Goal: Task Accomplishment & Management: Manage account settings

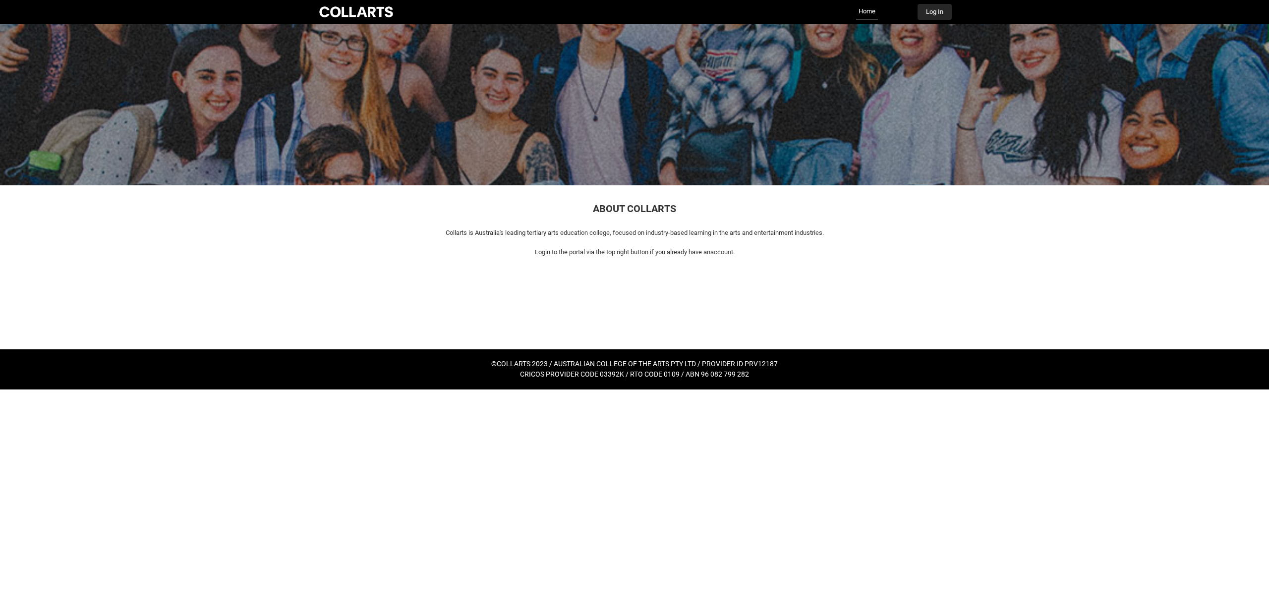
click at [931, 11] on button "Log In" at bounding box center [935, 12] width 34 height 16
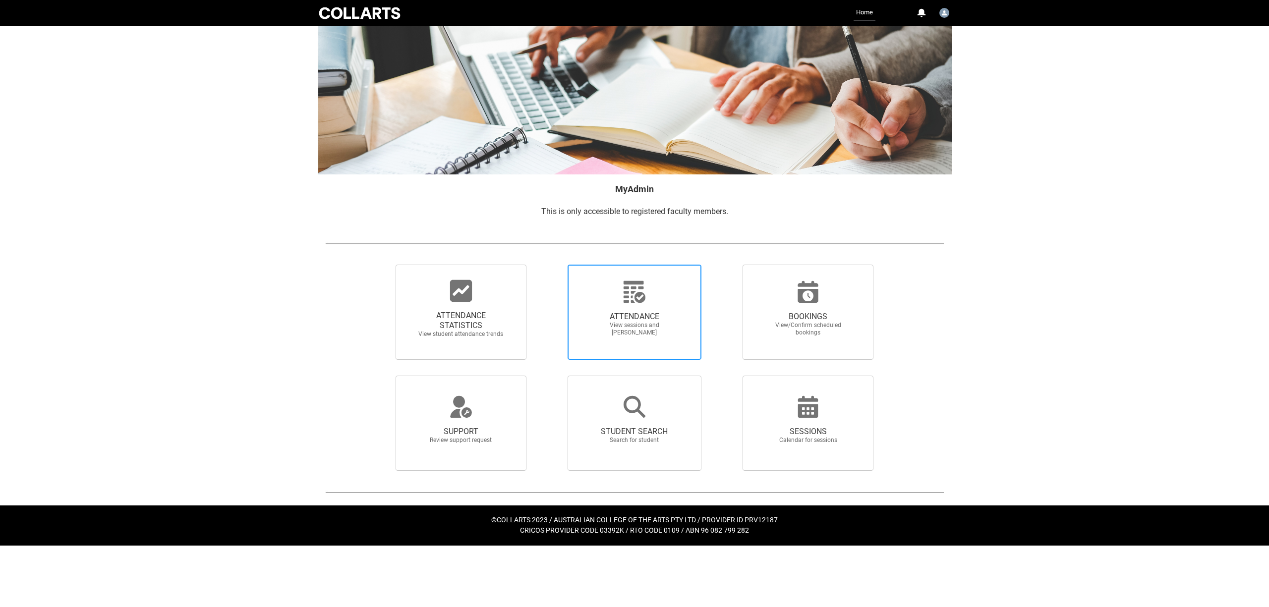
click at [630, 322] on span "View sessions and mark attendance" at bounding box center [634, 329] width 87 height 15
click at [551, 265] on input "ATTENDANCE View sessions and mark attendance" at bounding box center [550, 264] width 0 height 0
radio input "true"
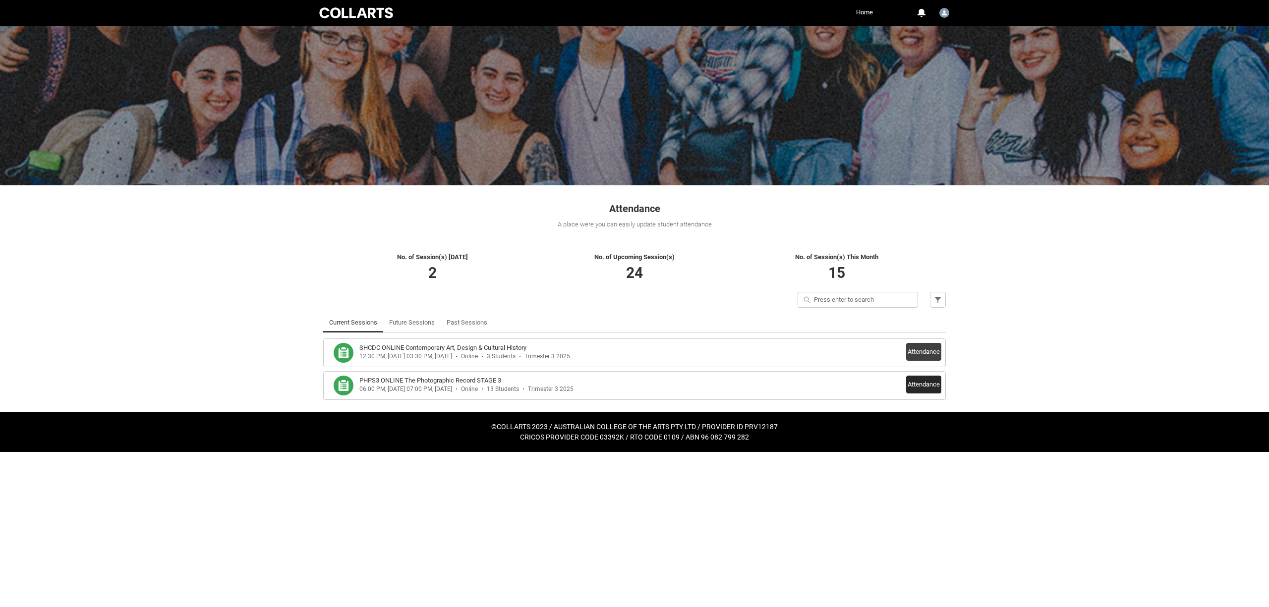
click at [920, 387] on button "Attendance" at bounding box center [923, 385] width 35 height 18
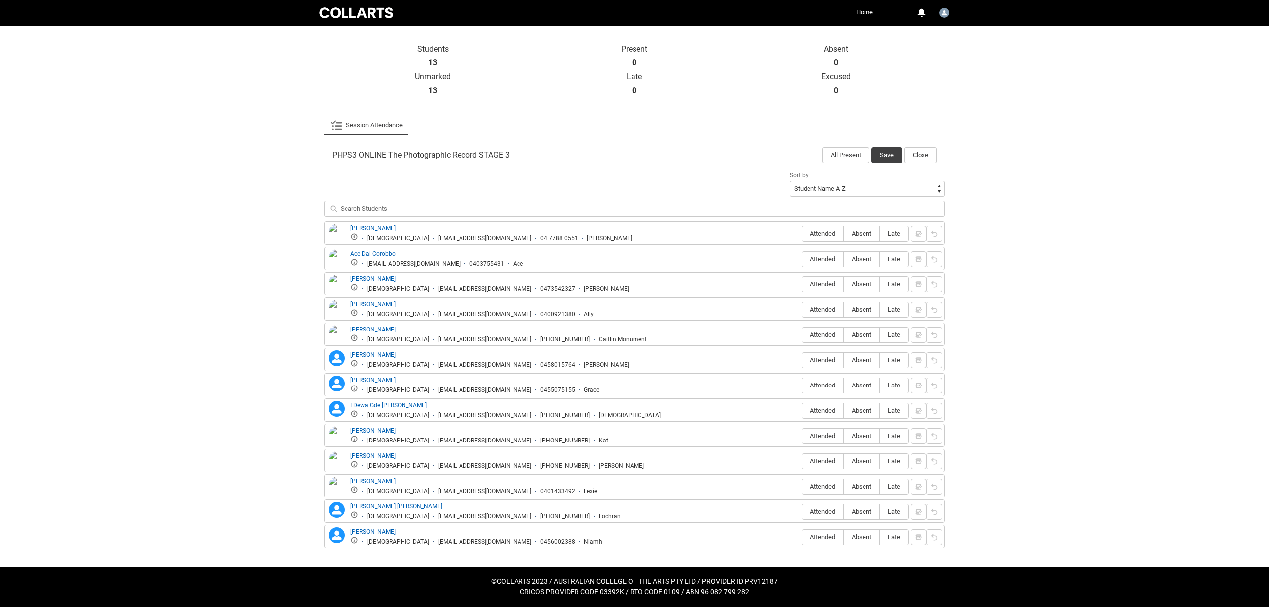
scroll to position [208, 0]
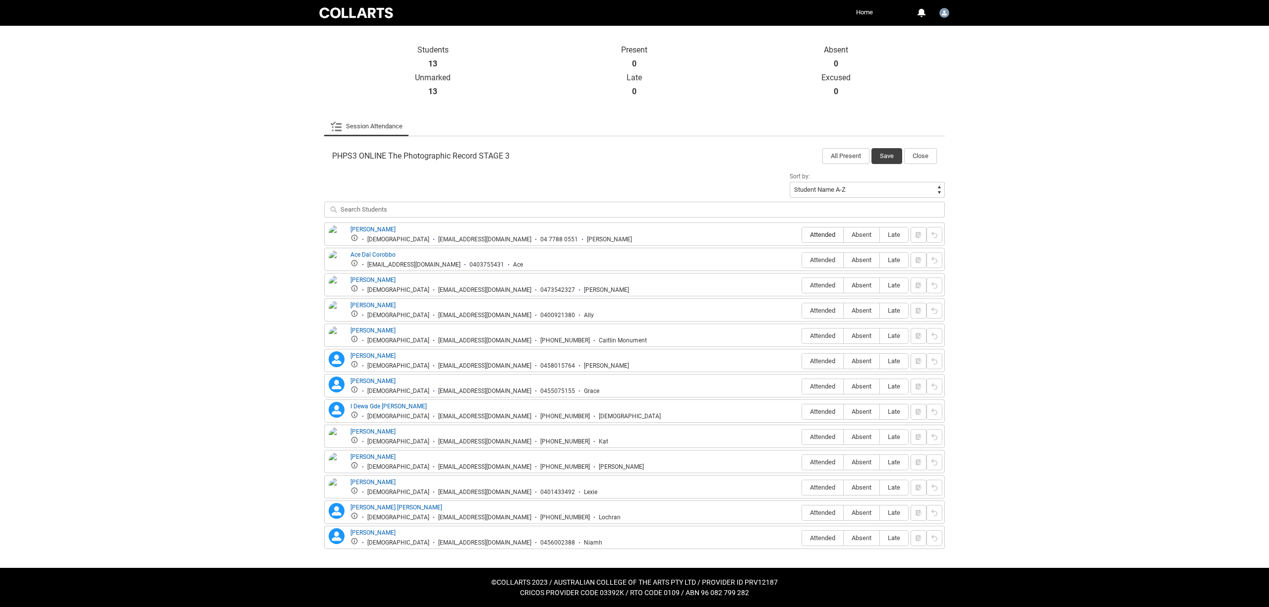
click at [822, 237] on span "Attended" at bounding box center [822, 234] width 41 height 7
click at [802, 235] on input "Attended" at bounding box center [802, 234] width 0 height 0
type lightning-radio-group "Attended"
radio input "true"
click at [830, 259] on span "Attended" at bounding box center [822, 259] width 41 height 7
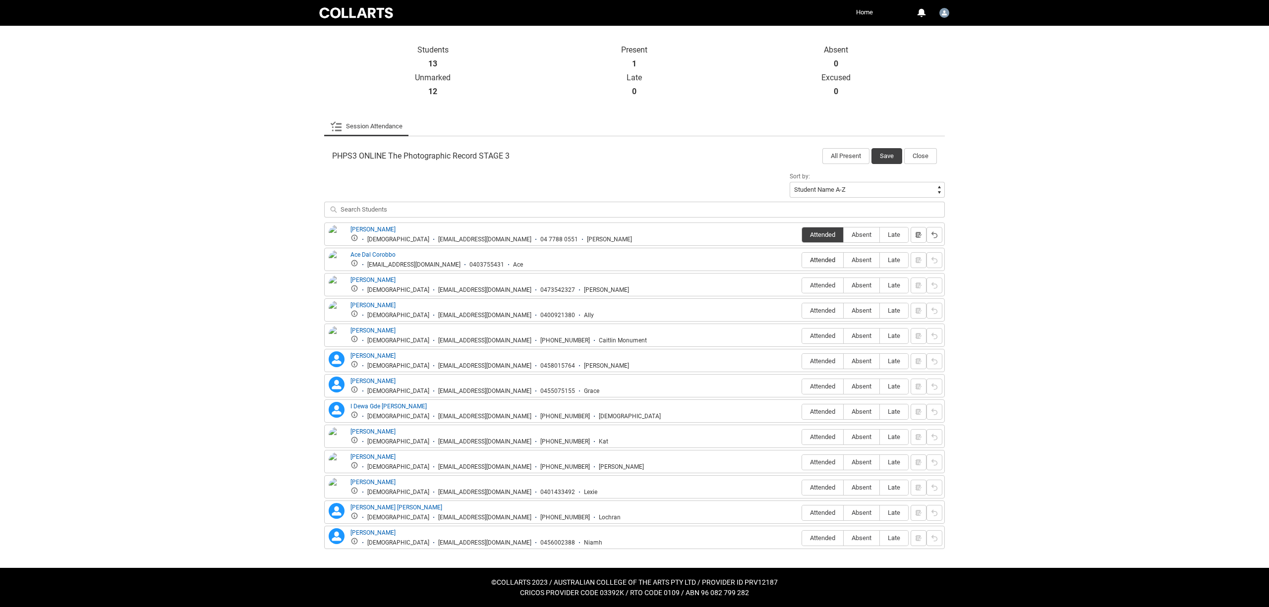
click at [802, 260] on input "Attended" at bounding box center [802, 260] width 0 height 0
type lightning-radio-group "Attended"
radio input "true"
click at [829, 286] on span "Attended" at bounding box center [822, 285] width 41 height 7
click at [802, 286] on input "Attended" at bounding box center [802, 285] width 0 height 0
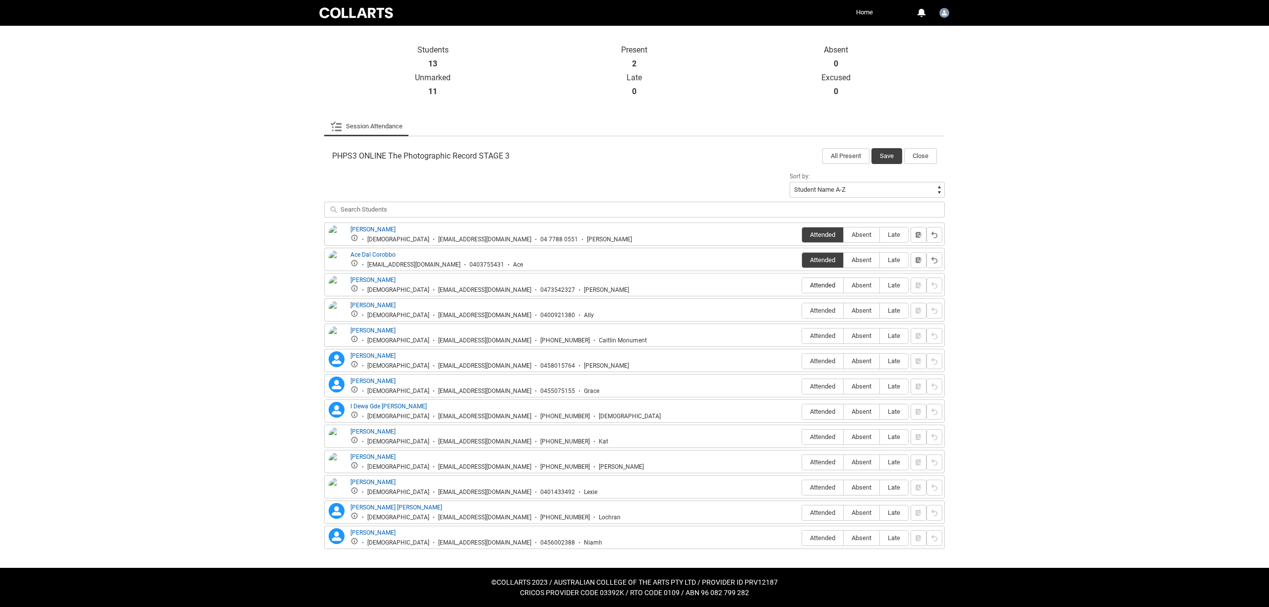
type lightning-radio-group "Attended"
radio input "true"
click at [823, 310] on span "Attended" at bounding box center [822, 310] width 41 height 7
click at [802, 310] on input "Attended" at bounding box center [802, 310] width 0 height 0
type lightning-radio-group "Attended"
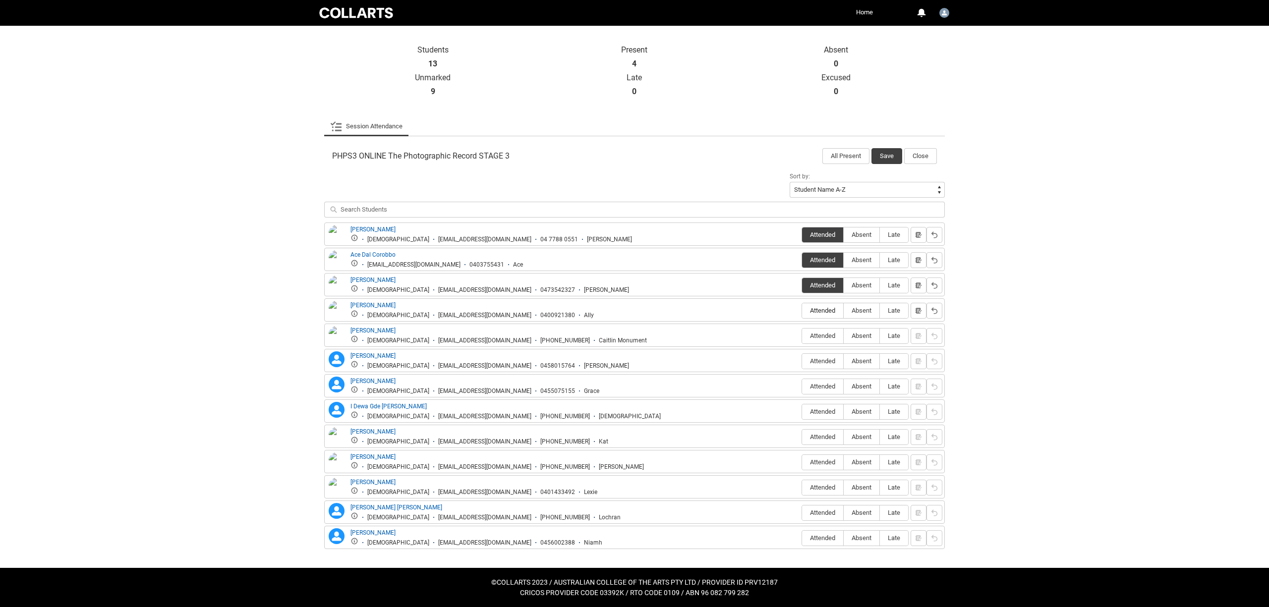
radio input "true"
click at [863, 333] on span "Absent" at bounding box center [862, 335] width 36 height 7
click at [844, 336] on input "Absent" at bounding box center [843, 336] width 0 height 0
type lightning-radio-group "Absent"
radio input "true"
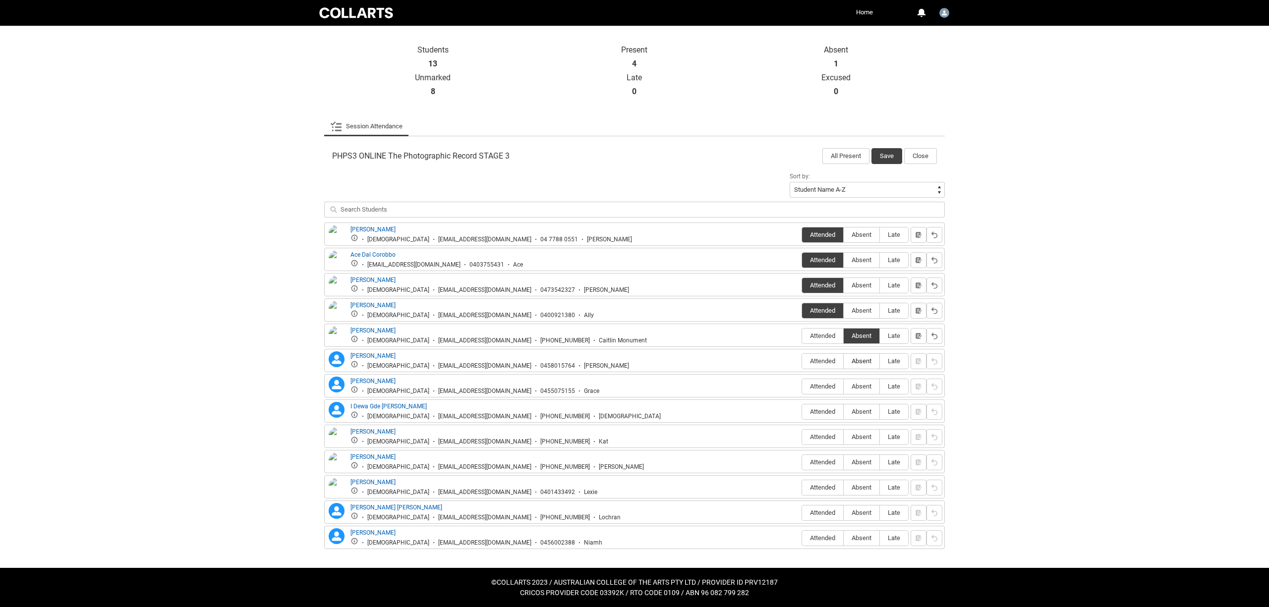
click at [861, 358] on span "Absent" at bounding box center [862, 360] width 36 height 7
click at [844, 361] on input "Absent" at bounding box center [843, 361] width 0 height 0
type lightning-radio-group "Absent"
radio input "true"
click at [820, 387] on span "Attended" at bounding box center [822, 386] width 41 height 7
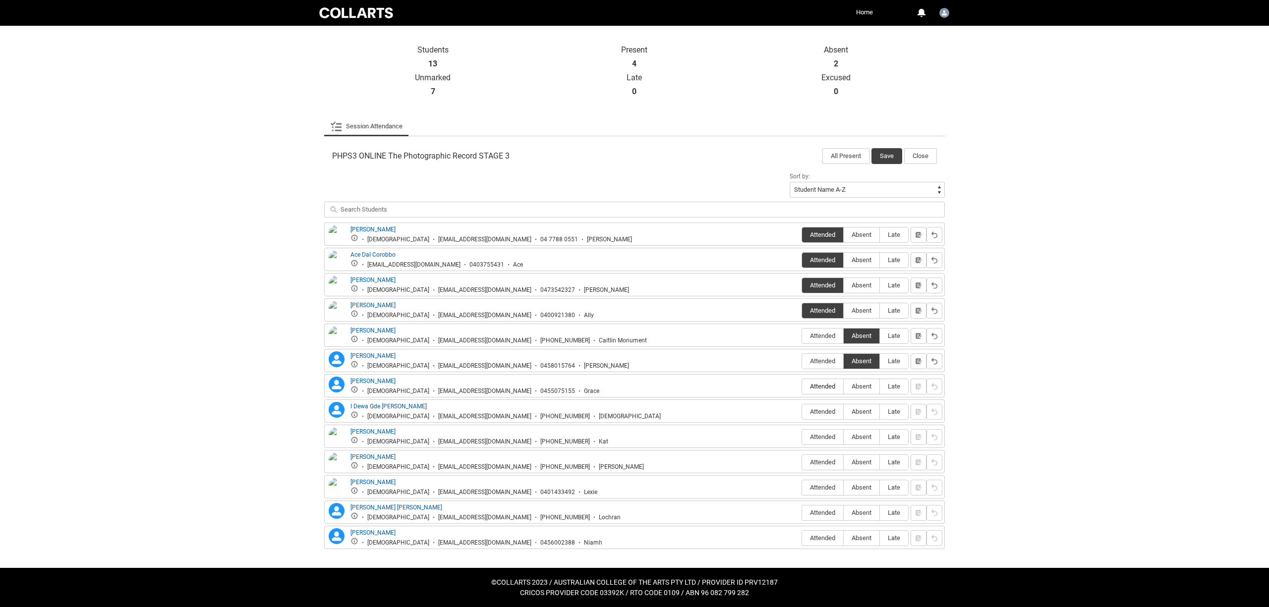
click at [802, 387] on input "Attended" at bounding box center [802, 386] width 0 height 0
type lightning-radio-group "Attended"
radio input "true"
click at [866, 415] on span "Absent" at bounding box center [862, 411] width 36 height 7
click at [844, 412] on input "Absent" at bounding box center [843, 411] width 0 height 0
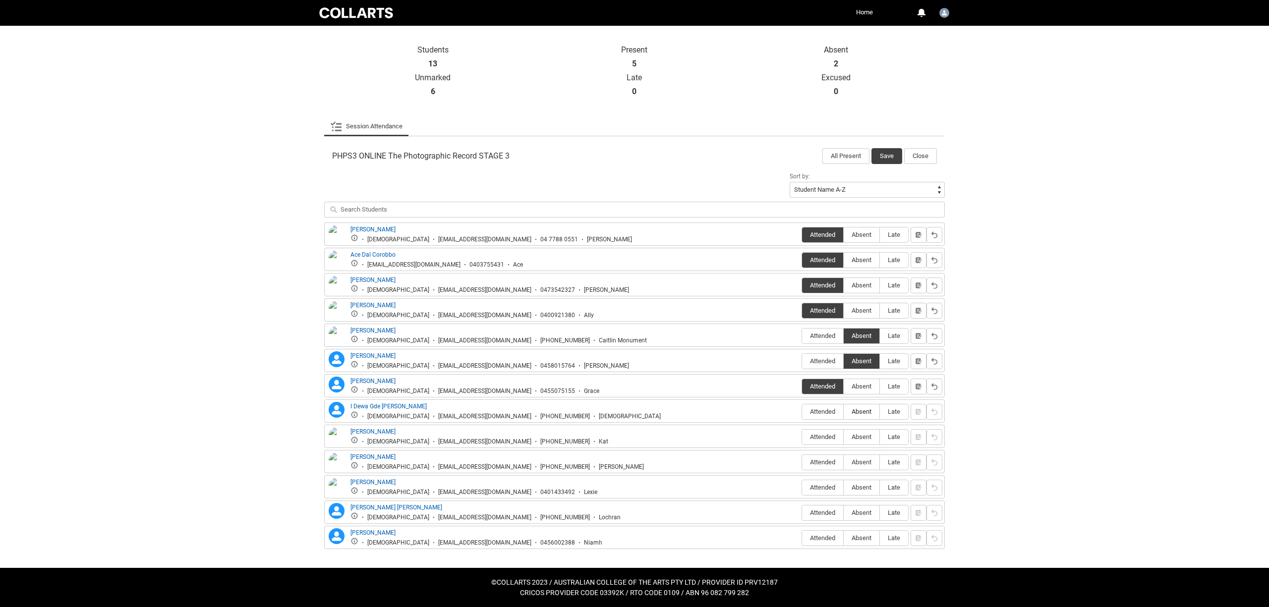
type lightning-radio-group "Absent"
radio input "true"
click at [817, 434] on span "Attended" at bounding box center [822, 436] width 41 height 7
click at [802, 437] on input "Attended" at bounding box center [802, 437] width 0 height 0
type lightning-radio-group "Attended"
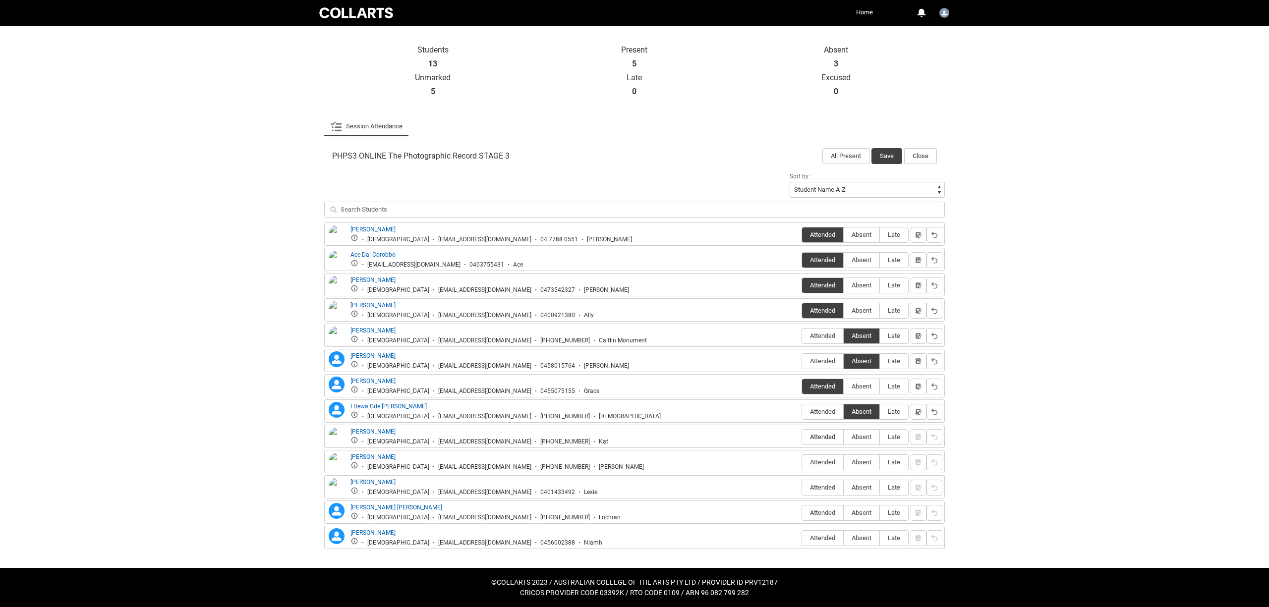
radio input "true"
click at [832, 461] on span "Attended" at bounding box center [822, 462] width 41 height 7
click at [802, 462] on input "Attended" at bounding box center [802, 462] width 0 height 0
type lightning-radio-group "Attended"
radio input "true"
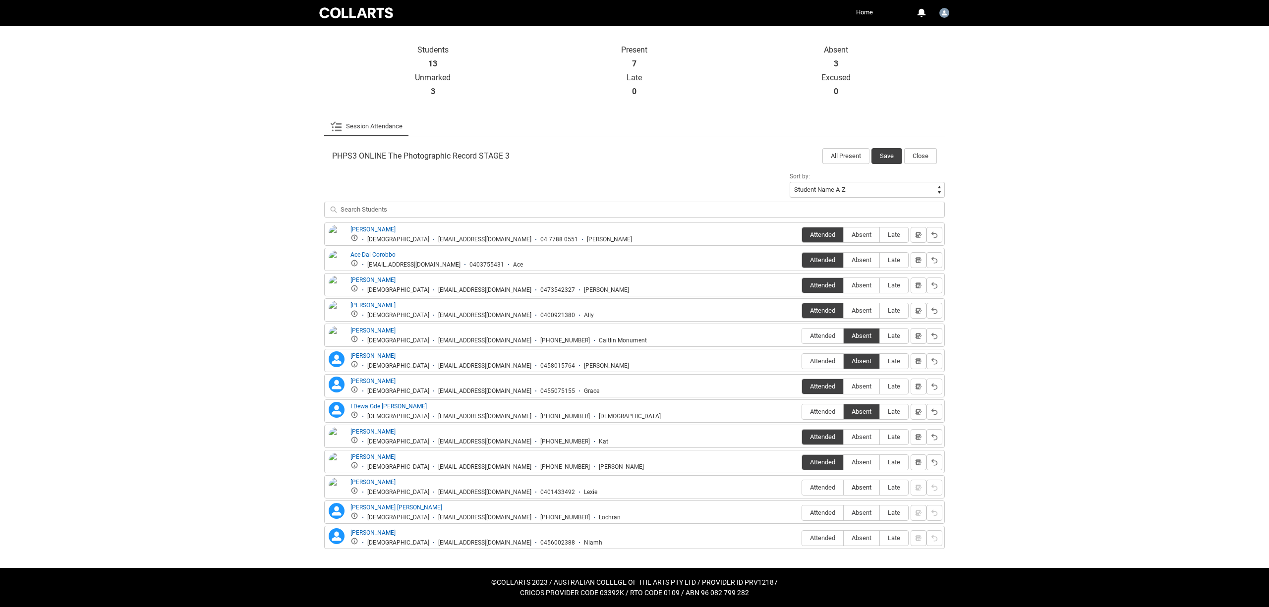
click at [861, 486] on span "Absent" at bounding box center [862, 487] width 36 height 7
click at [844, 487] on input "Absent" at bounding box center [843, 487] width 0 height 0
type lightning-radio-group "Absent"
radio input "true"
click at [824, 510] on span "Attended" at bounding box center [822, 512] width 41 height 7
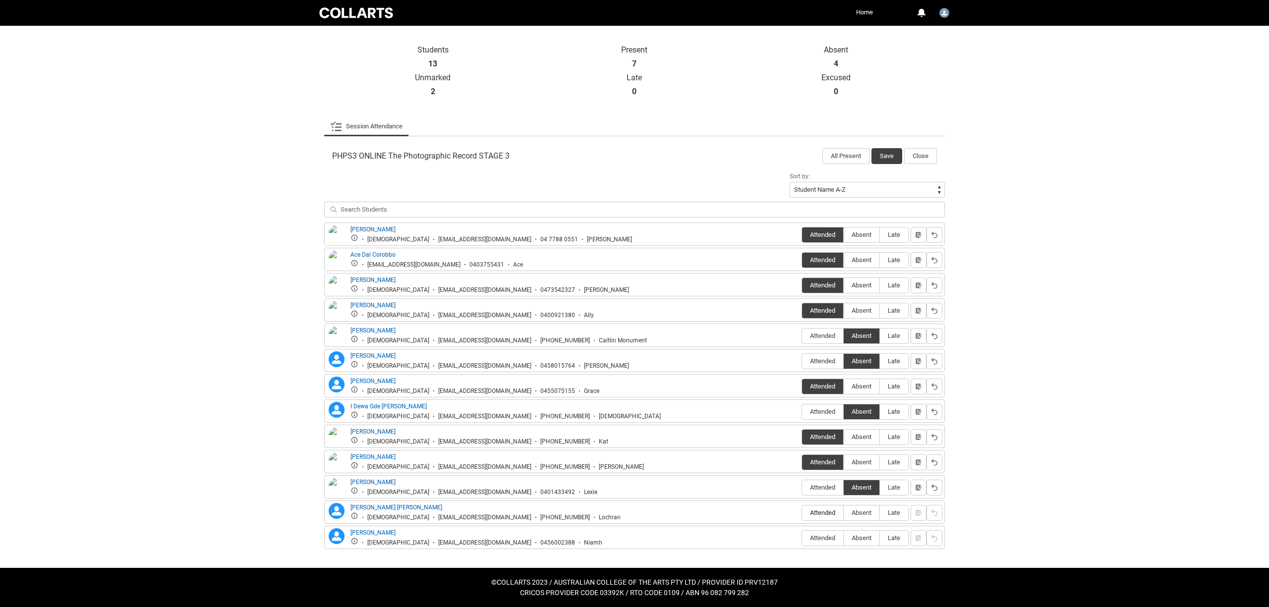
click at [802, 513] on input "Attended" at bounding box center [802, 513] width 0 height 0
type lightning-radio-group "Attended"
radio input "true"
click at [864, 538] on span "Absent" at bounding box center [862, 537] width 36 height 7
click at [844, 538] on input "Absent" at bounding box center [843, 538] width 0 height 0
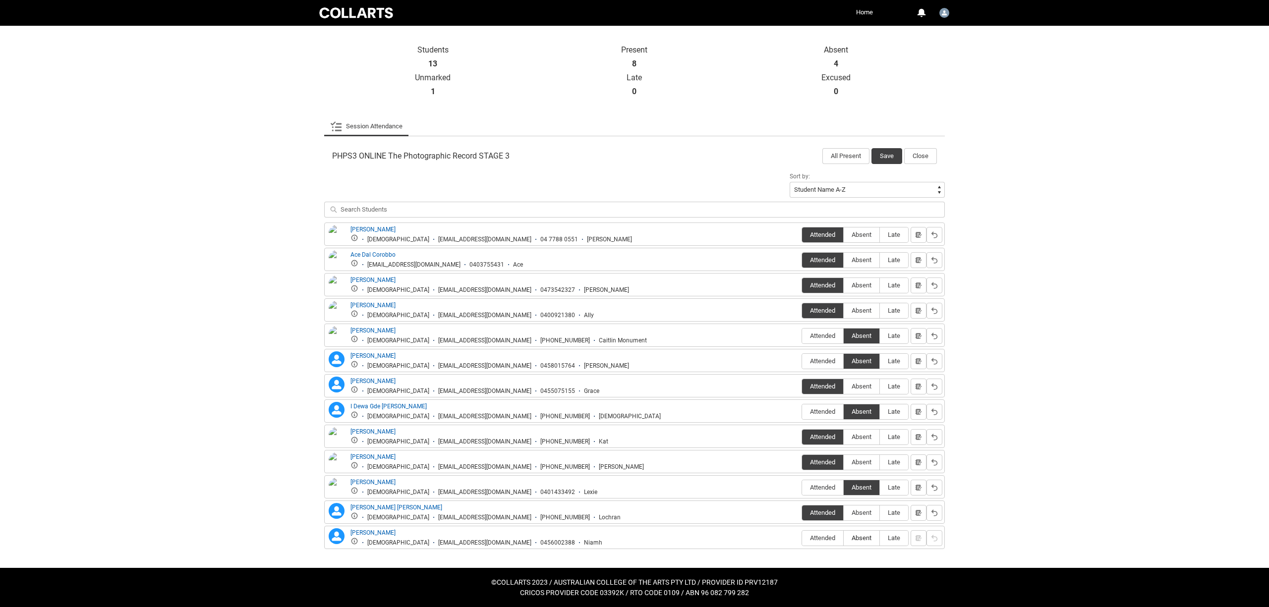
type lightning-radio-group "Absent"
radio input "true"
click at [887, 154] on button "Save" at bounding box center [886, 156] width 31 height 16
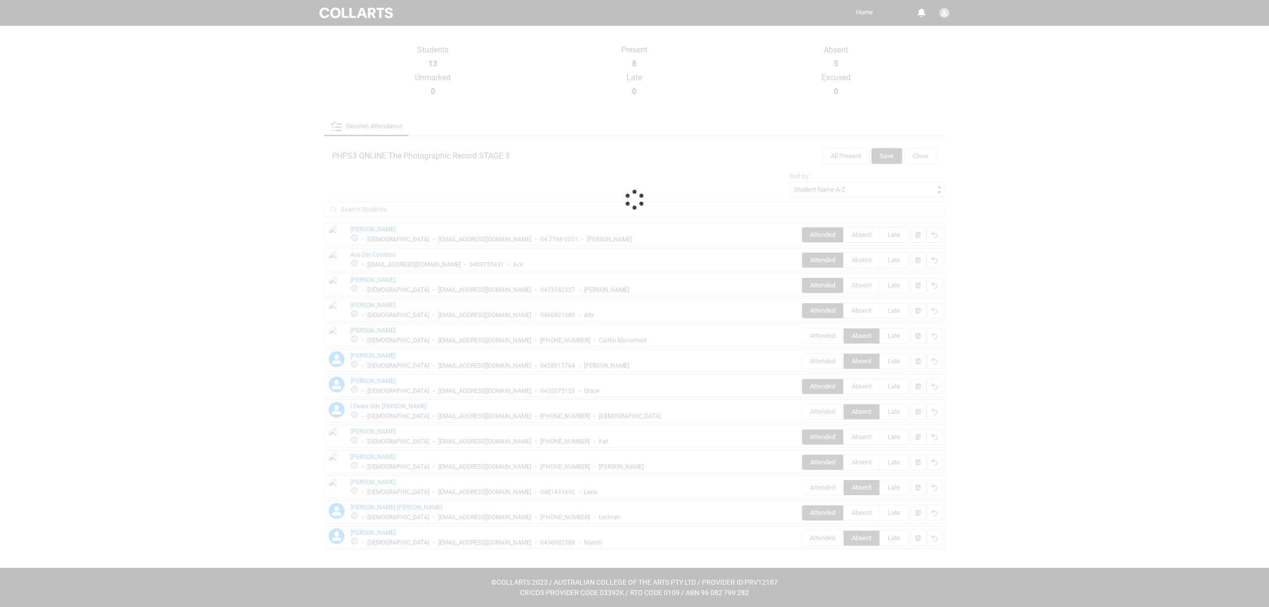
scroll to position [0, 0]
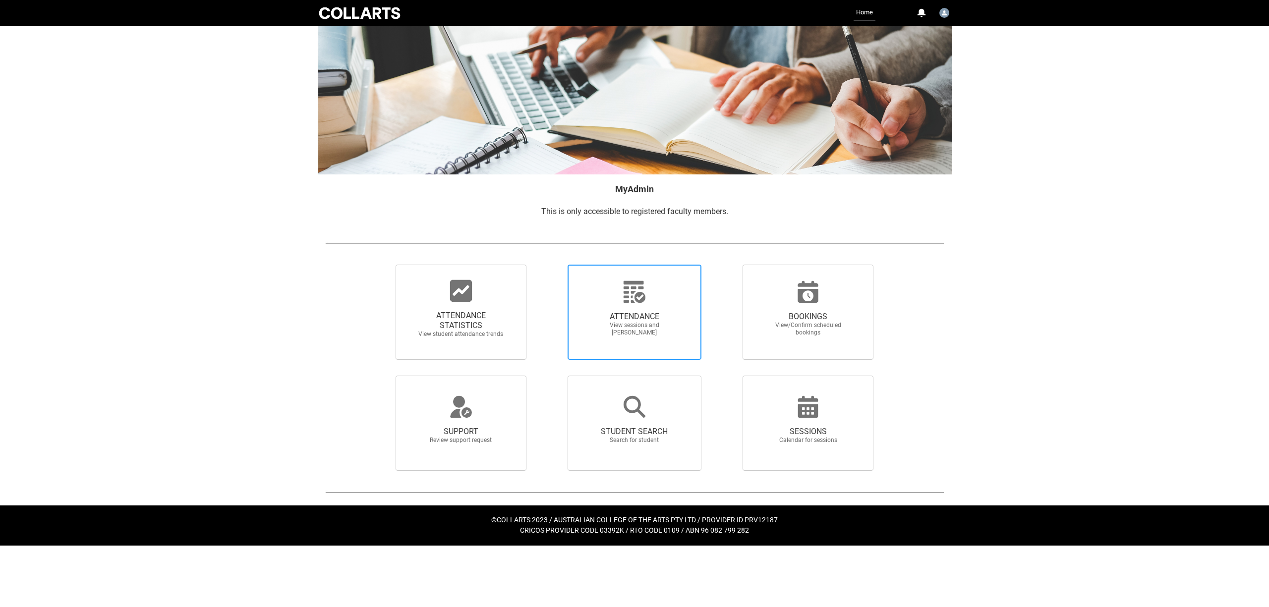
click at [645, 316] on span "ATTENDANCE" at bounding box center [634, 317] width 87 height 10
click at [551, 265] on input "ATTENDANCE View sessions and mark attendance" at bounding box center [550, 264] width 0 height 0
radio input "true"
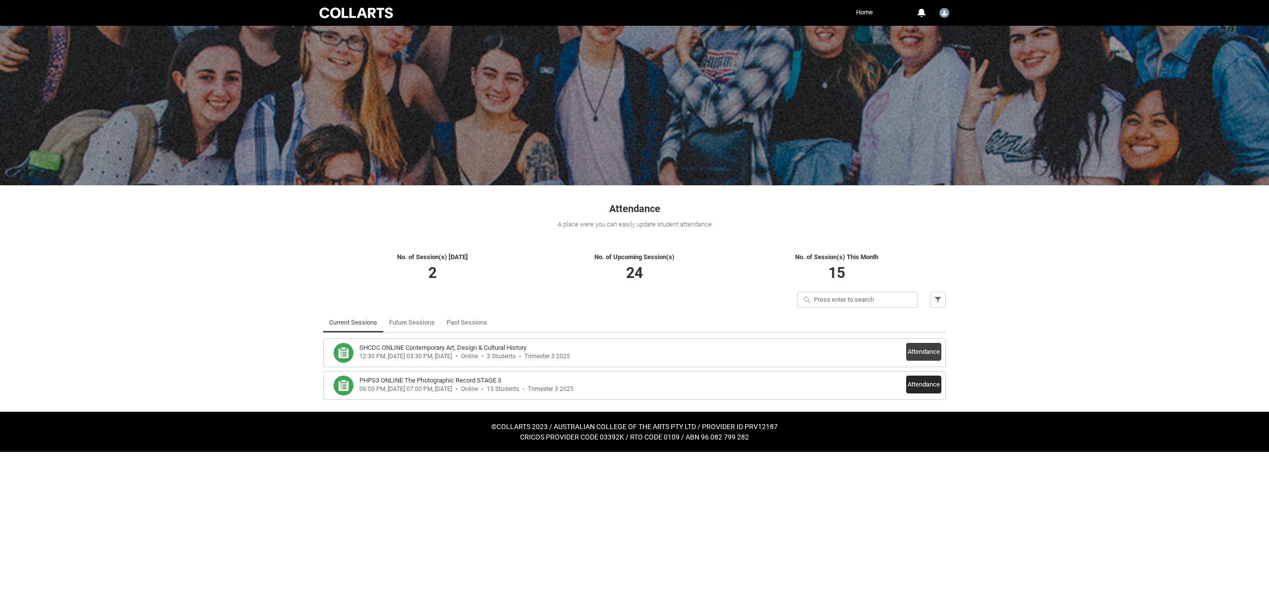
click at [927, 386] on button "Attendance" at bounding box center [923, 385] width 35 height 18
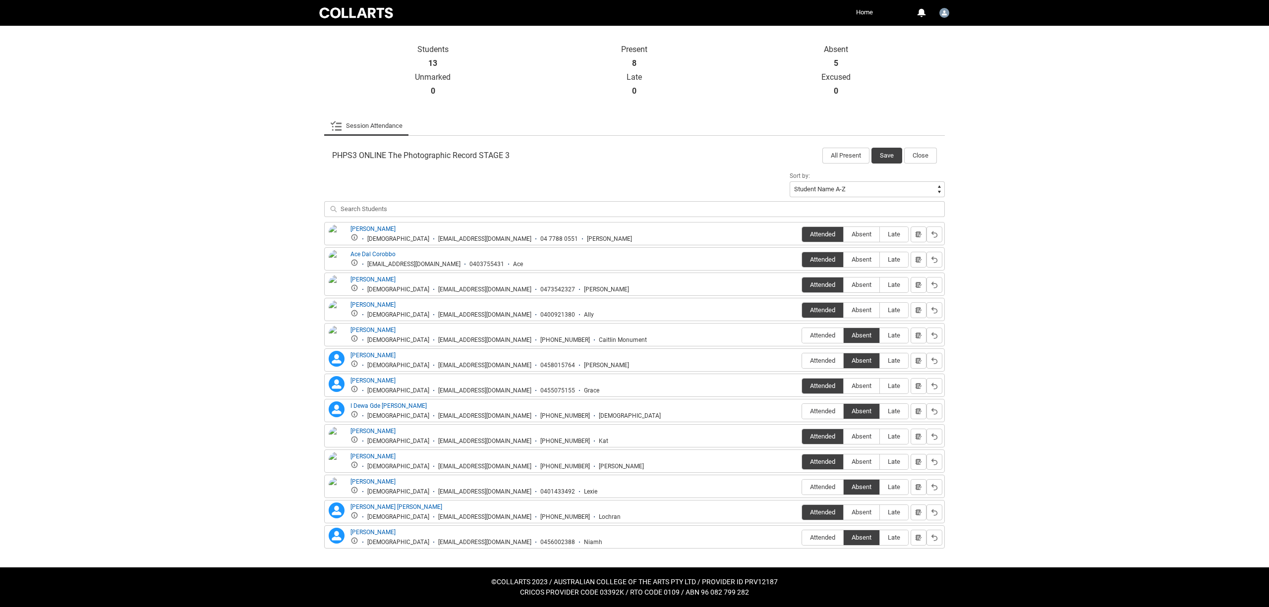
scroll to position [208, 0]
click at [867, 461] on span "Absent" at bounding box center [862, 462] width 36 height 7
click at [844, 462] on input "Absent" at bounding box center [843, 462] width 0 height 0
type lightning-radio-group "Absent"
radio input "true"
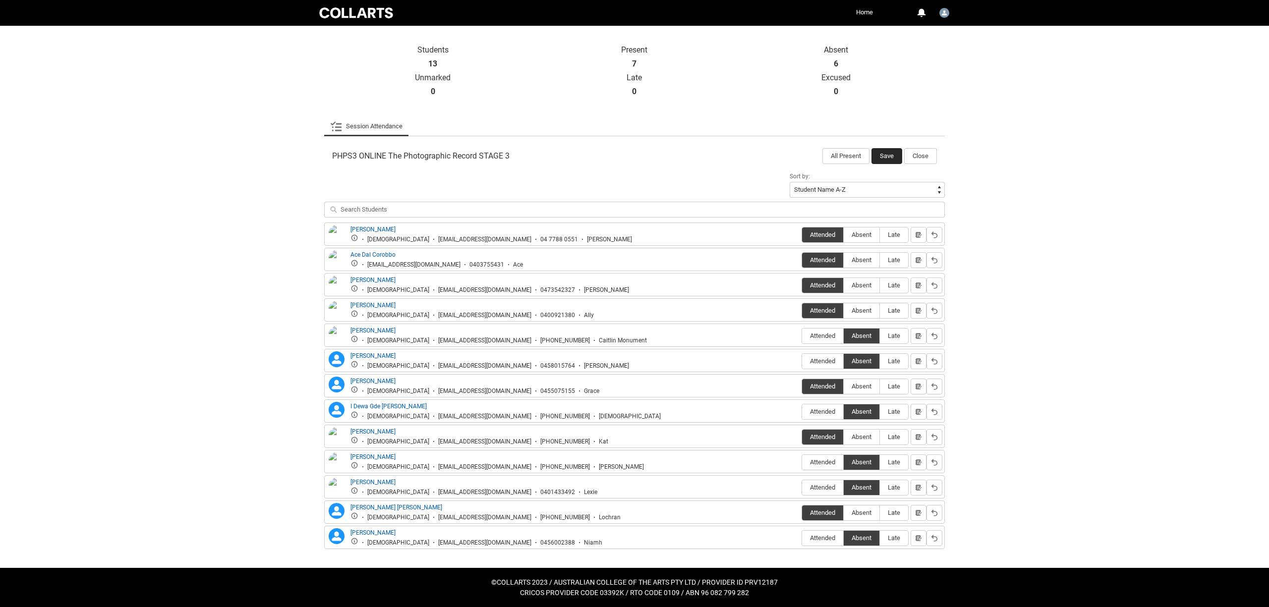
click at [892, 150] on button "Save" at bounding box center [886, 156] width 31 height 16
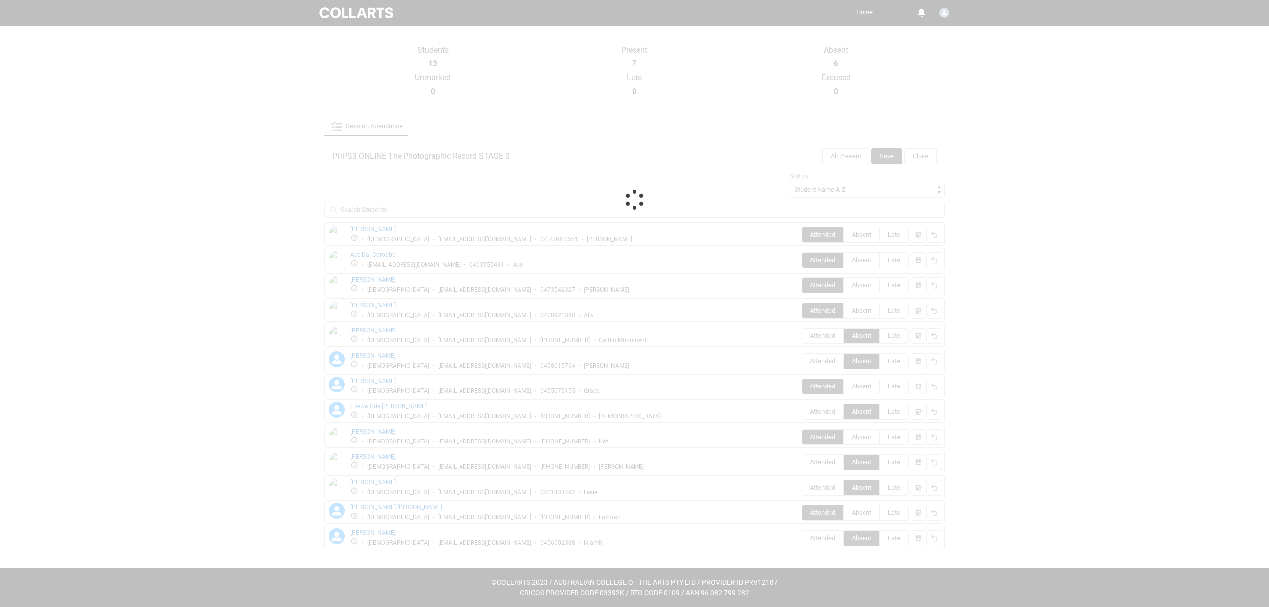
scroll to position [0, 0]
